Goal: Task Accomplishment & Management: Manage account settings

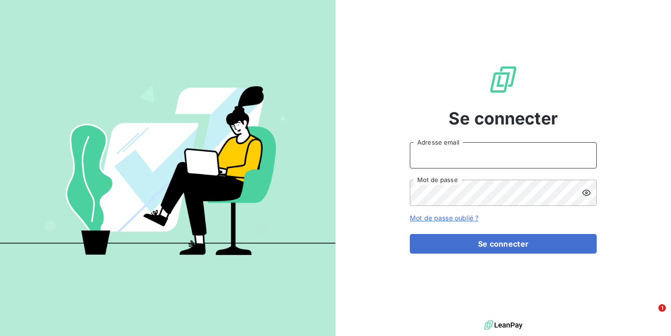
type input "[PERSON_NAME][EMAIL_ADDRESS][DOMAIN_NAME]"
click at [503, 244] on button "Se connecter" at bounding box center [503, 244] width 187 height 20
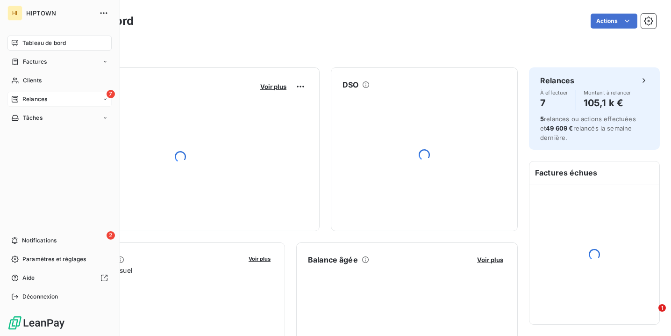
click at [16, 100] on icon at bounding box center [15, 99] width 7 height 7
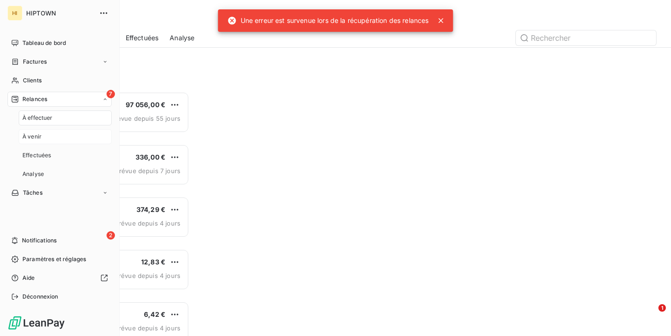
scroll to position [244, 144]
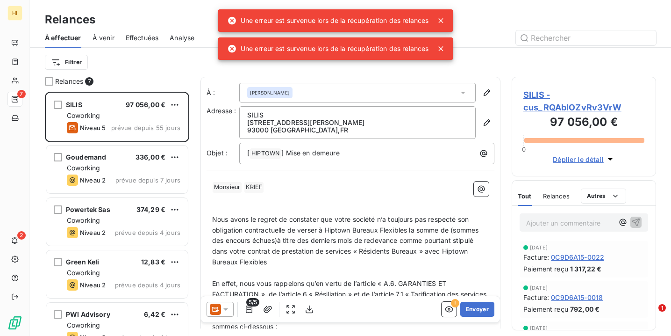
click at [444, 21] on icon at bounding box center [441, 20] width 9 height 9
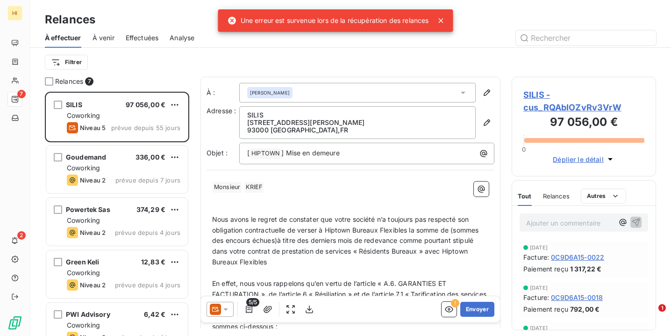
click at [445, 22] on icon at bounding box center [441, 20] width 9 height 9
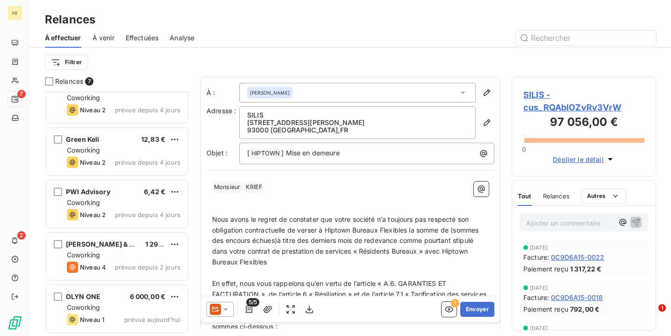
scroll to position [123, 0]
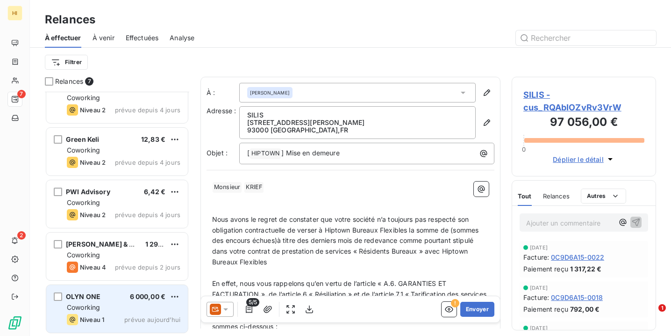
click at [124, 310] on div "Coworking" at bounding box center [124, 306] width 114 height 9
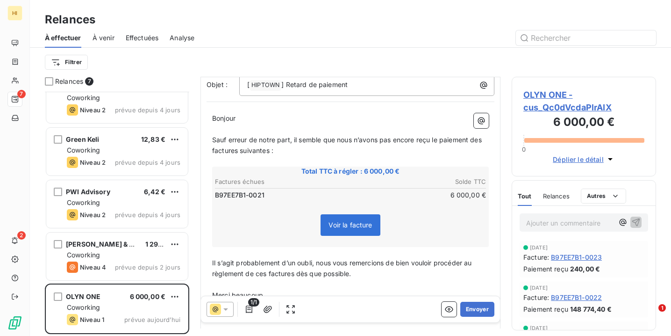
scroll to position [100, 0]
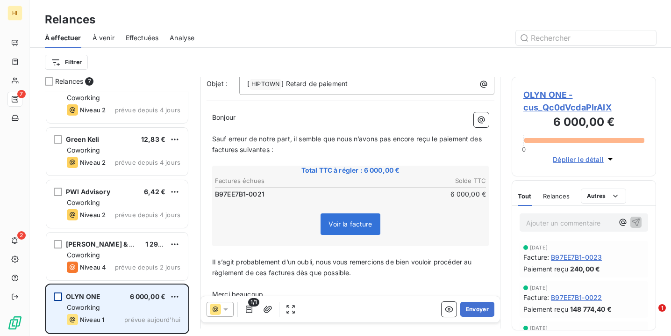
click at [59, 298] on div "grid" at bounding box center [58, 296] width 8 height 8
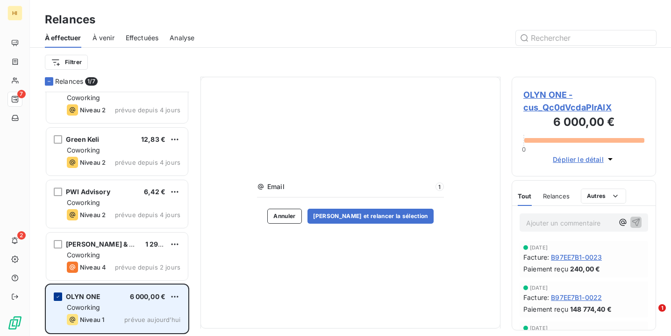
click at [58, 295] on icon "grid" at bounding box center [58, 297] width 6 height 6
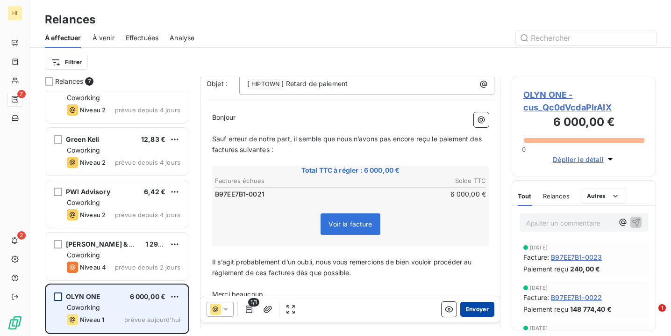
click at [474, 309] on button "Envoyer" at bounding box center [477, 308] width 34 height 15
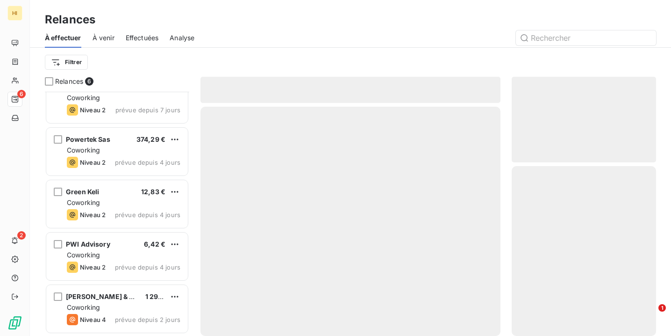
scroll to position [70, 0]
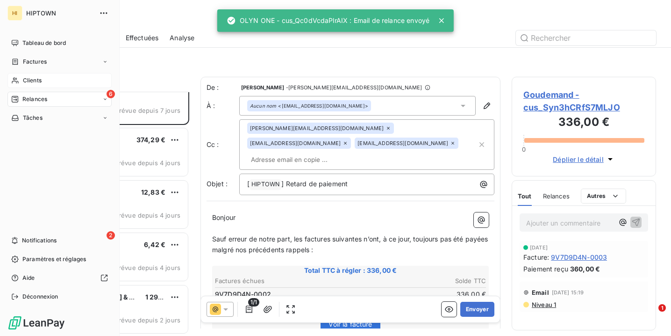
click at [45, 77] on div "Clients" at bounding box center [59, 80] width 104 height 15
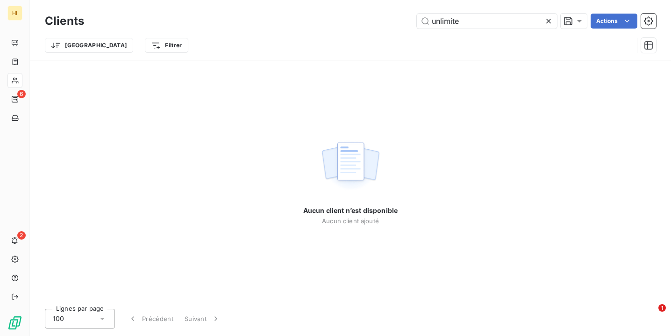
click at [545, 23] on icon at bounding box center [548, 20] width 9 height 9
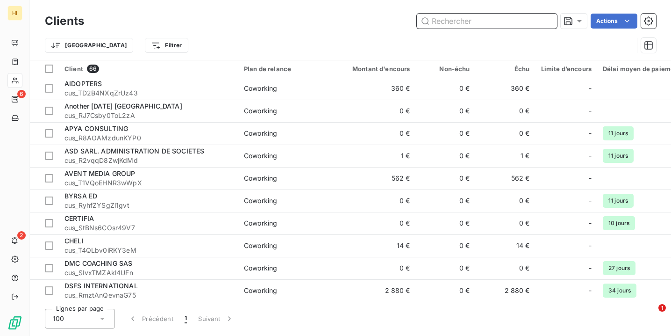
click at [534, 23] on input "text" at bounding box center [487, 21] width 140 height 15
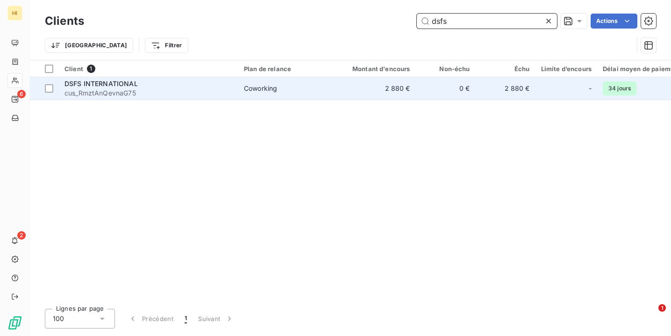
type input "dsfs"
click at [414, 87] on td "2 880 €" at bounding box center [376, 88] width 80 height 22
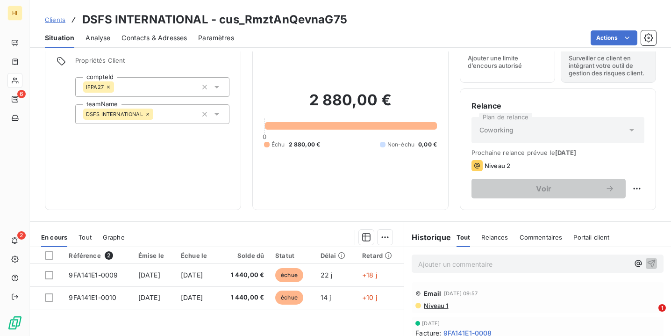
scroll to position [39, 0]
click at [53, 21] on span "Clients" at bounding box center [55, 19] width 21 height 7
